Goal: Find specific page/section: Find specific page/section

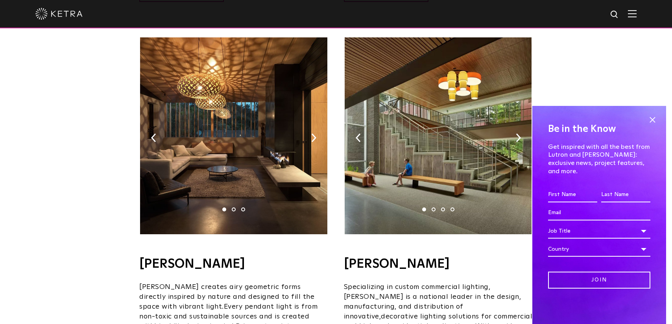
scroll to position [522, 0]
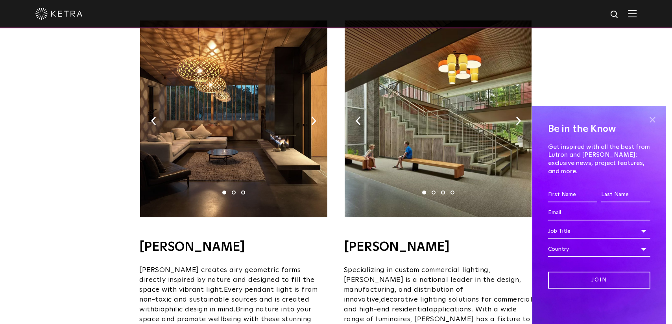
click at [653, 125] on span at bounding box center [652, 120] width 12 height 12
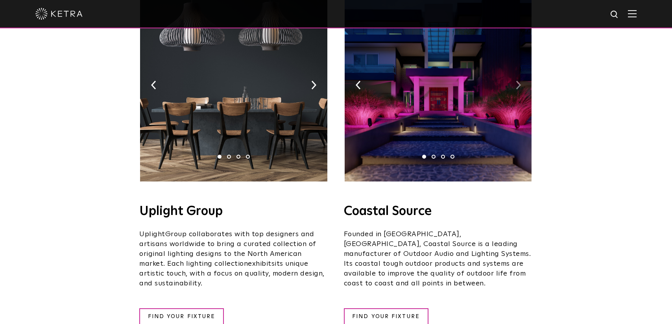
scroll to position [181, 0]
click at [517, 81] on img at bounding box center [518, 85] width 5 height 9
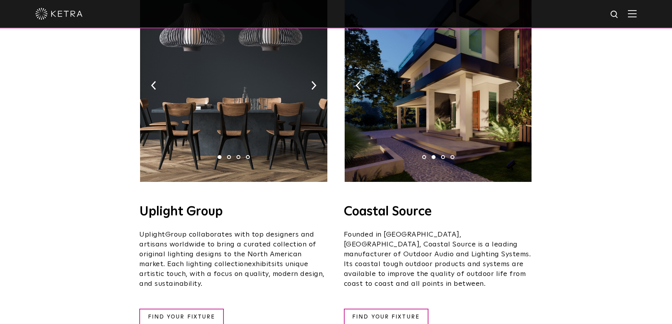
click at [518, 81] on img at bounding box center [518, 85] width 5 height 9
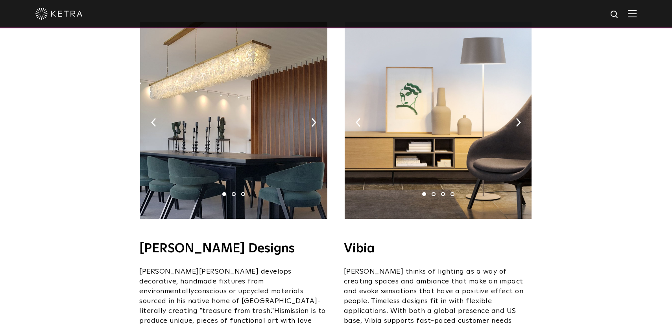
scroll to position [1439, 0]
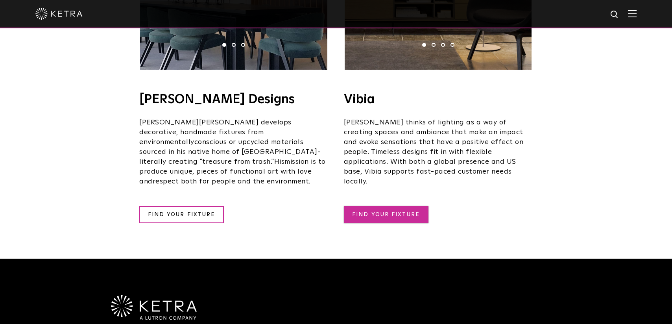
click at [413, 206] on link "FIND YOUR FIXTURE" at bounding box center [386, 214] width 85 height 17
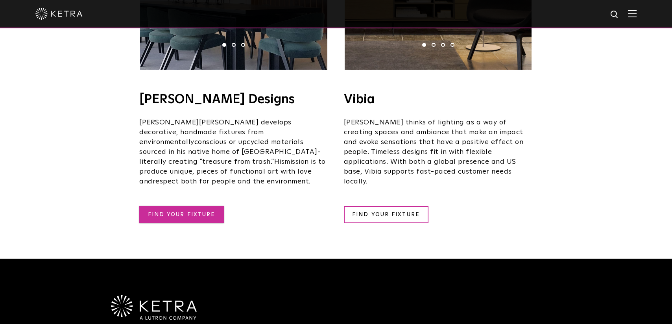
click at [168, 206] on link "FIND YOUR FIXTURE" at bounding box center [181, 214] width 85 height 17
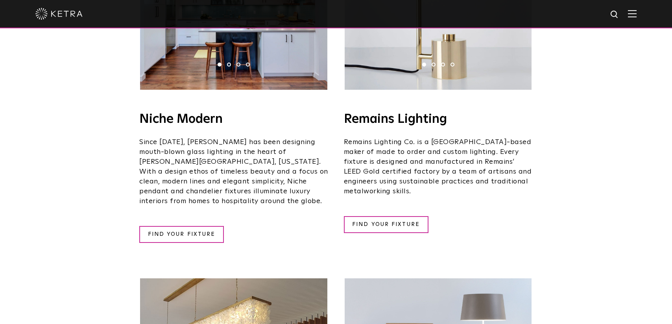
scroll to position [1034, 0]
click at [397, 216] on link "FIND YOUR FIXTURE" at bounding box center [386, 224] width 85 height 17
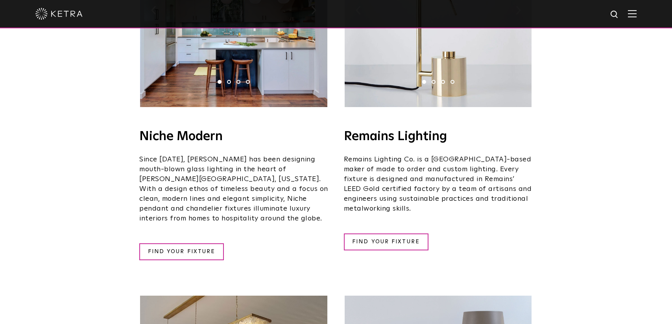
scroll to position [1018, 0]
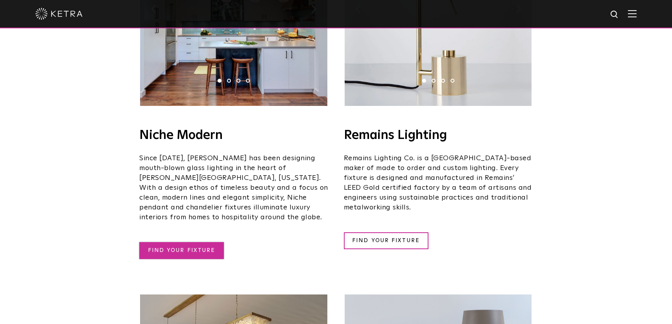
click at [192, 242] on link "FIND YOUR FIXTURE" at bounding box center [181, 250] width 85 height 17
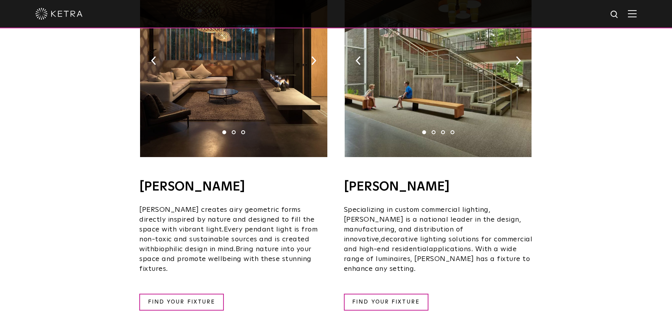
scroll to position [579, 0]
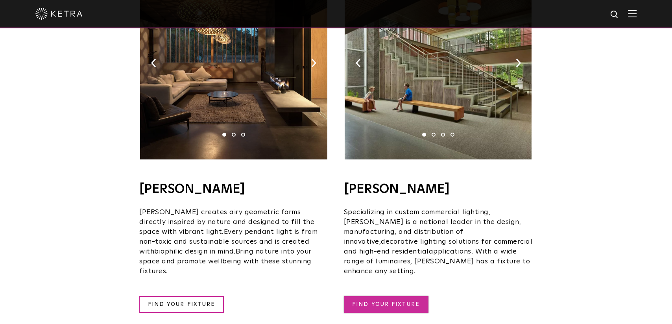
click at [408, 296] on link "FIND YOUR FIXTURE" at bounding box center [386, 304] width 85 height 17
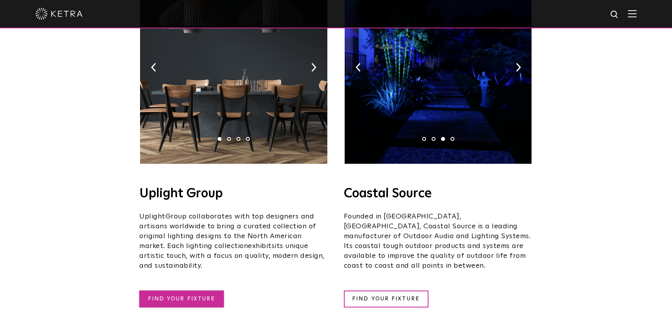
scroll to position [201, 0]
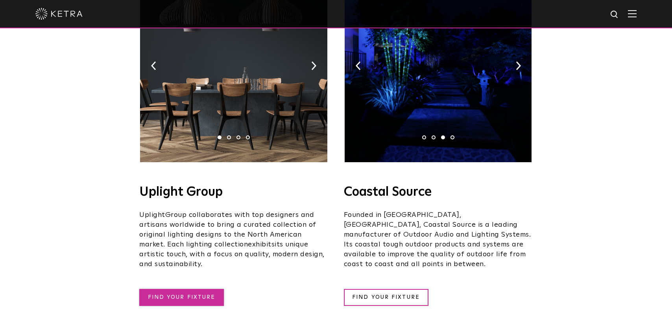
click at [193, 289] on link "FIND YOUR FIXTURE" at bounding box center [181, 297] width 85 height 17
